Goal: Find specific page/section: Find specific page/section

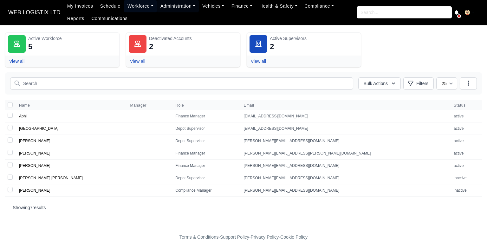
click at [132, 7] on link "Workforce" at bounding box center [140, 6] width 33 height 12
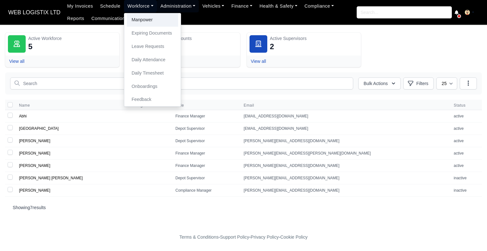
click at [135, 17] on link "Manpower" at bounding box center [152, 19] width 51 height 13
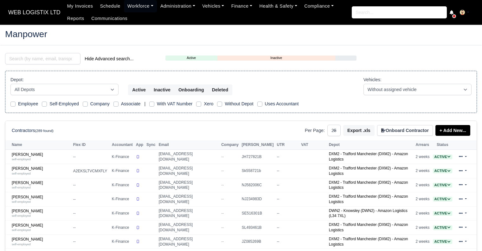
select select "25"
click at [70, 61] on input "search" at bounding box center [42, 58] width 75 height 11
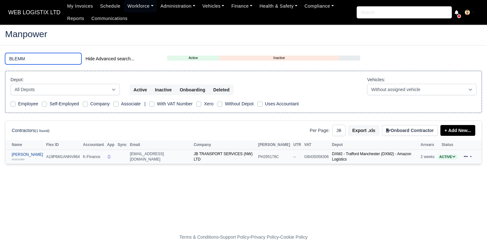
type input "BLEMM"
click at [15, 158] on small "associate" at bounding box center [18, 158] width 13 height 3
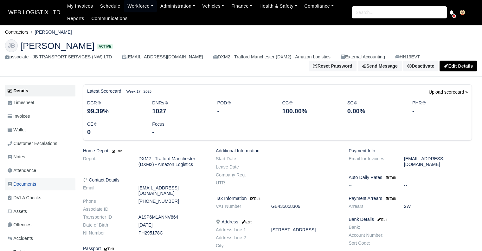
click at [34, 183] on span "Documents" at bounding box center [22, 183] width 29 height 7
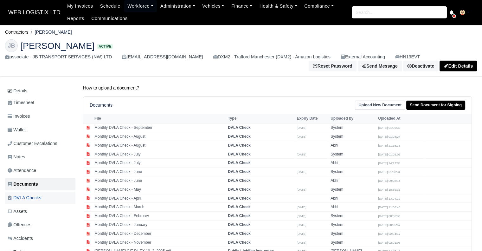
click at [36, 197] on span "DVLA Checks" at bounding box center [25, 197] width 34 height 7
